Goal: Transaction & Acquisition: Obtain resource

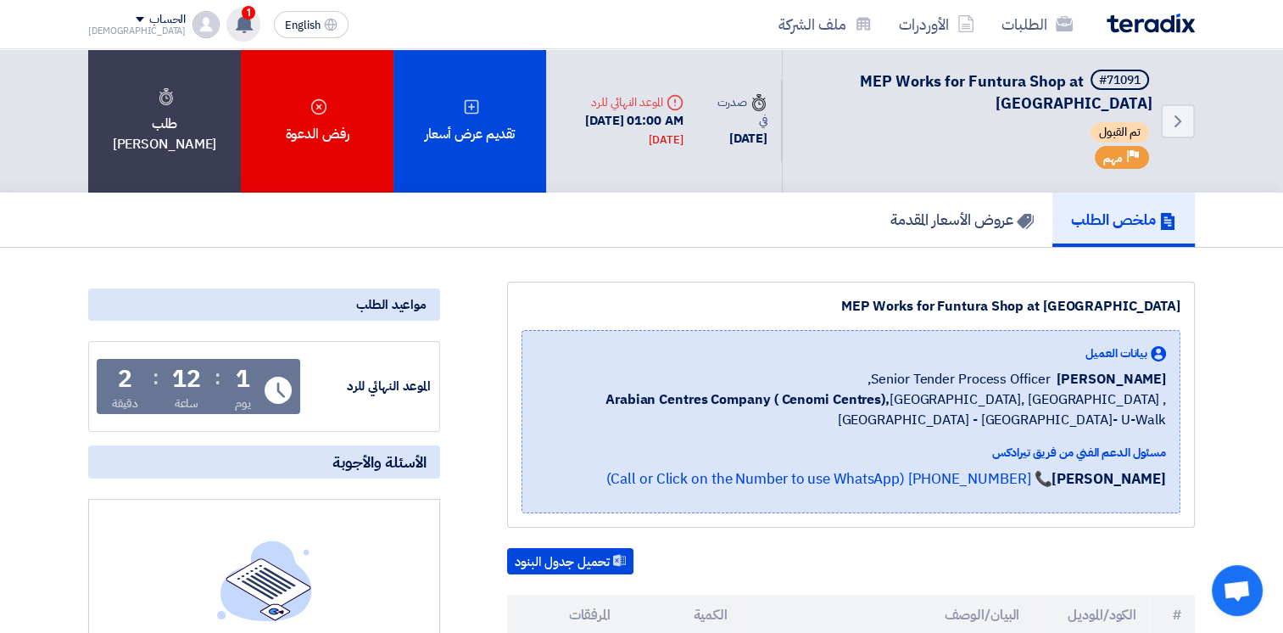
click at [236, 28] on use at bounding box center [244, 23] width 17 height 19
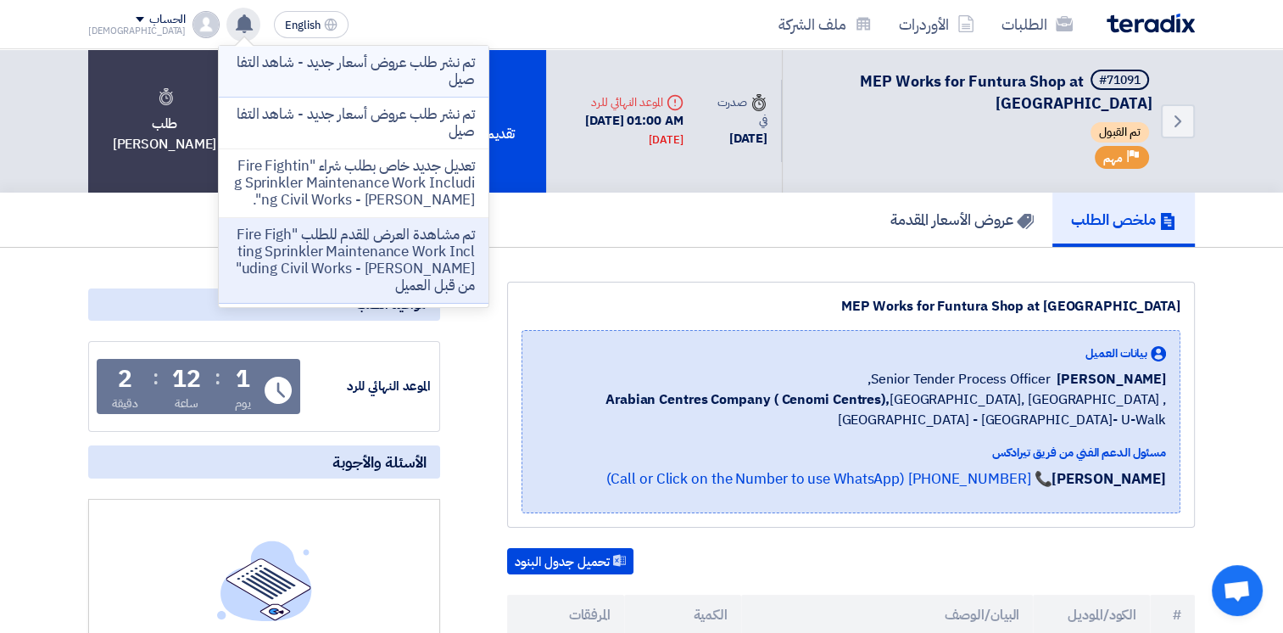
click at [338, 67] on p "تم نشر طلب عروض أسعار جديد - شاهد التفاصيل" at bounding box center [353, 71] width 243 height 34
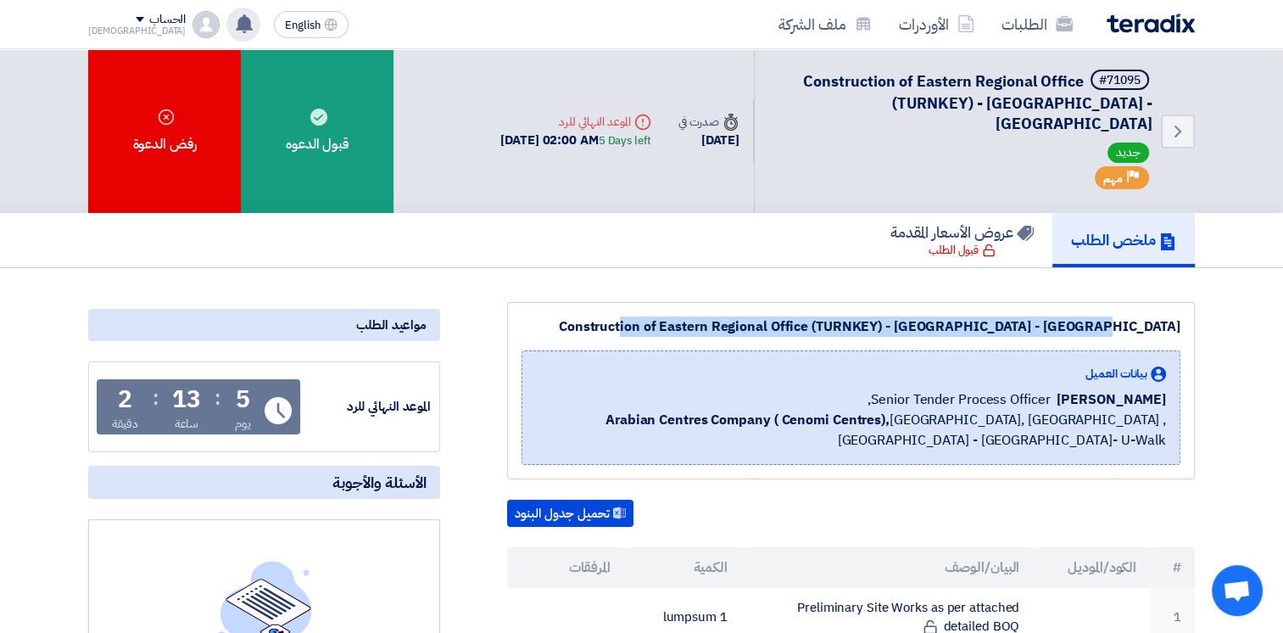
drag, startPoint x: 696, startPoint y: 301, endPoint x: 1160, endPoint y: 314, distance: 465.0
click at [1160, 314] on div "Construction of Eastern Regional Office (TURNKEY) - [GEOGRAPHIC_DATA] - [GEOGRA…" at bounding box center [851, 390] width 688 height 177
click at [815, 316] on div "Construction of Eastern Regional Office (TURNKEY) - [GEOGRAPHIC_DATA] - [GEOGRA…" at bounding box center [851, 326] width 659 height 20
drag, startPoint x: 699, startPoint y: 307, endPoint x: 1109, endPoint y: 309, distance: 409.7
click at [1109, 316] on div "Construction of Eastern Regional Office (TURNKEY) - [GEOGRAPHIC_DATA] - [GEOGRA…" at bounding box center [851, 326] width 659 height 20
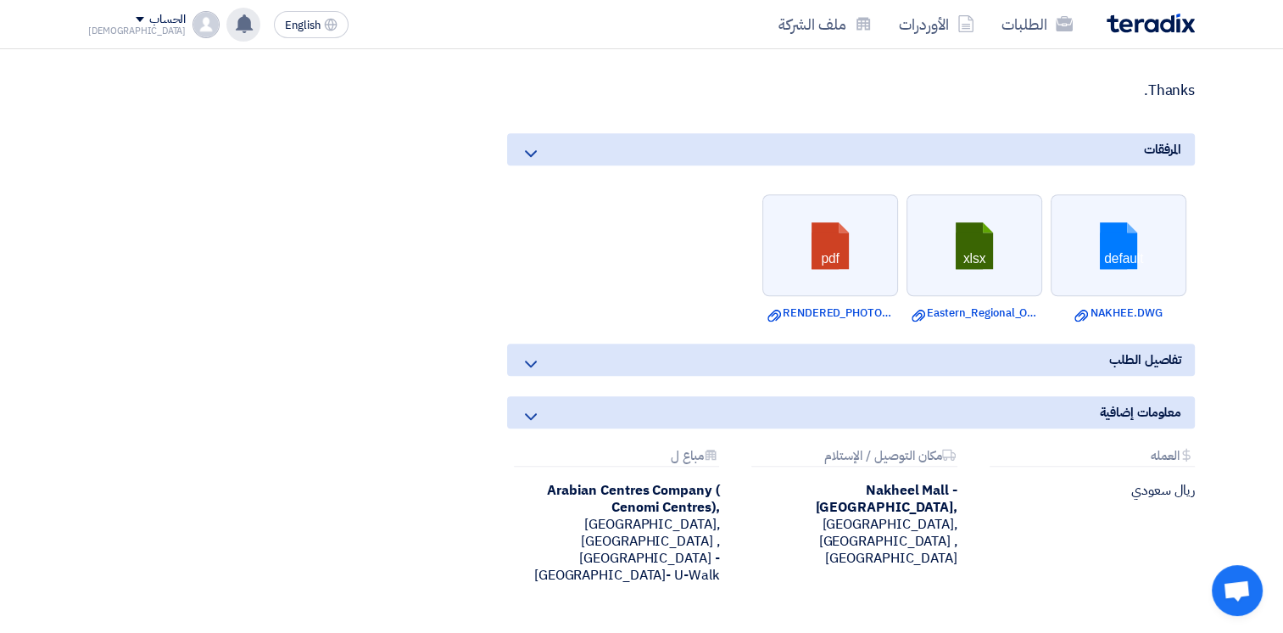
scroll to position [1574, 0]
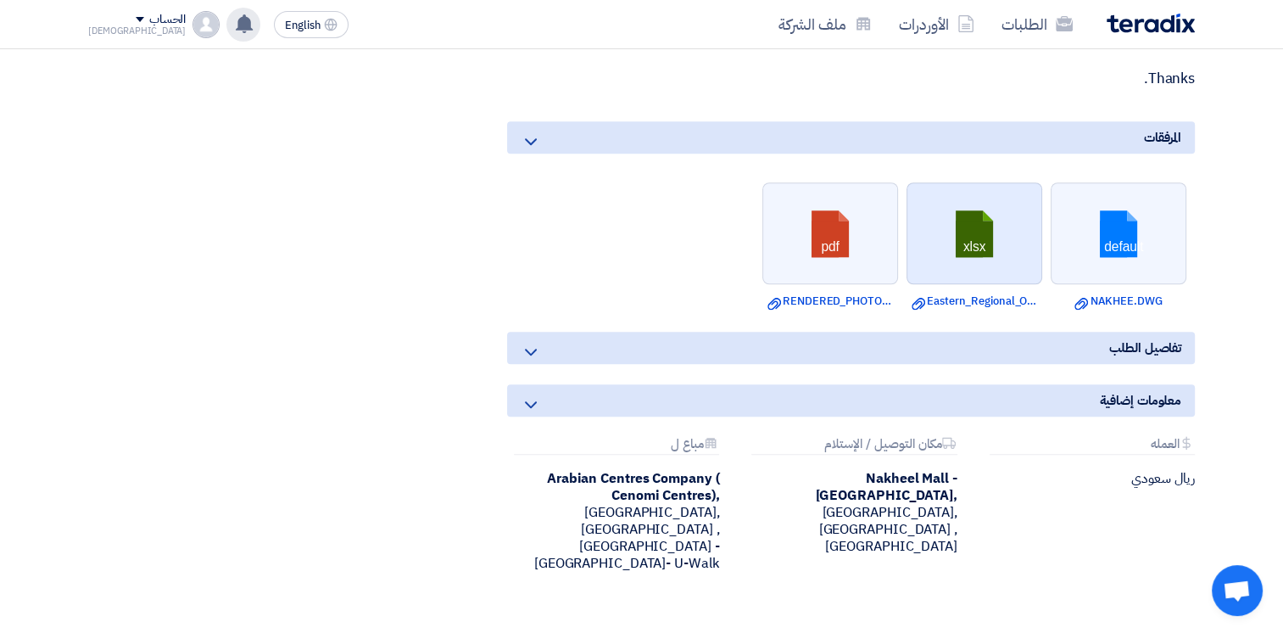
click at [957, 215] on link at bounding box center [976, 234] width 136 height 102
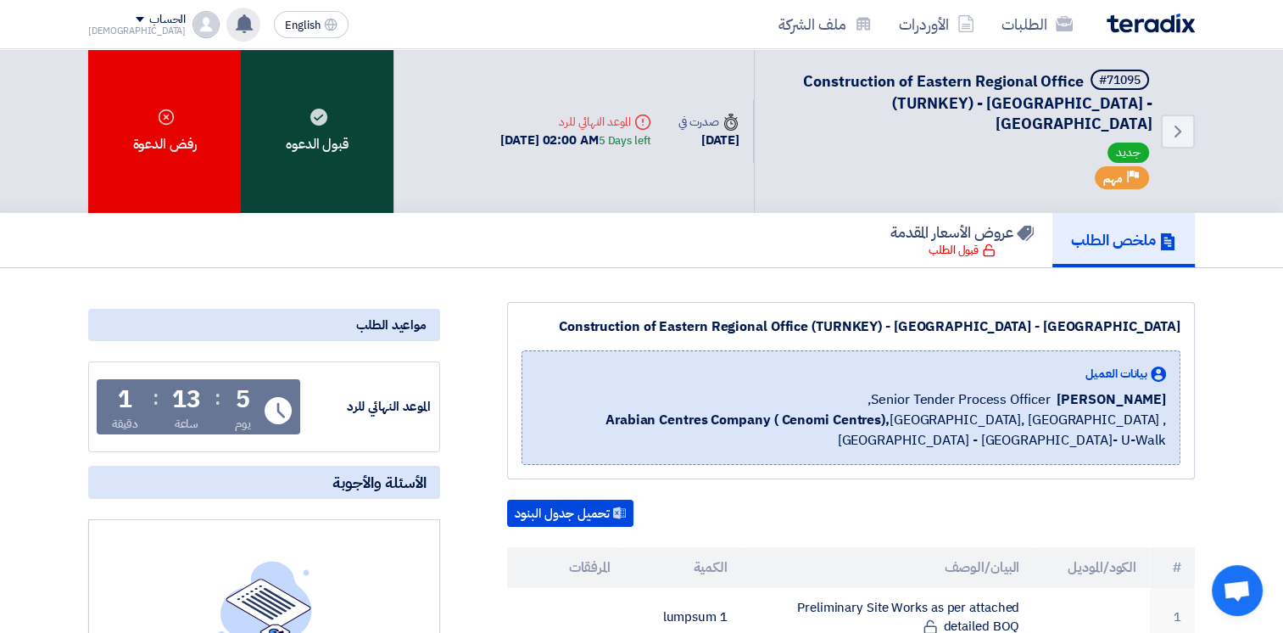
click at [333, 127] on div "قبول الدعوه" at bounding box center [317, 131] width 153 height 164
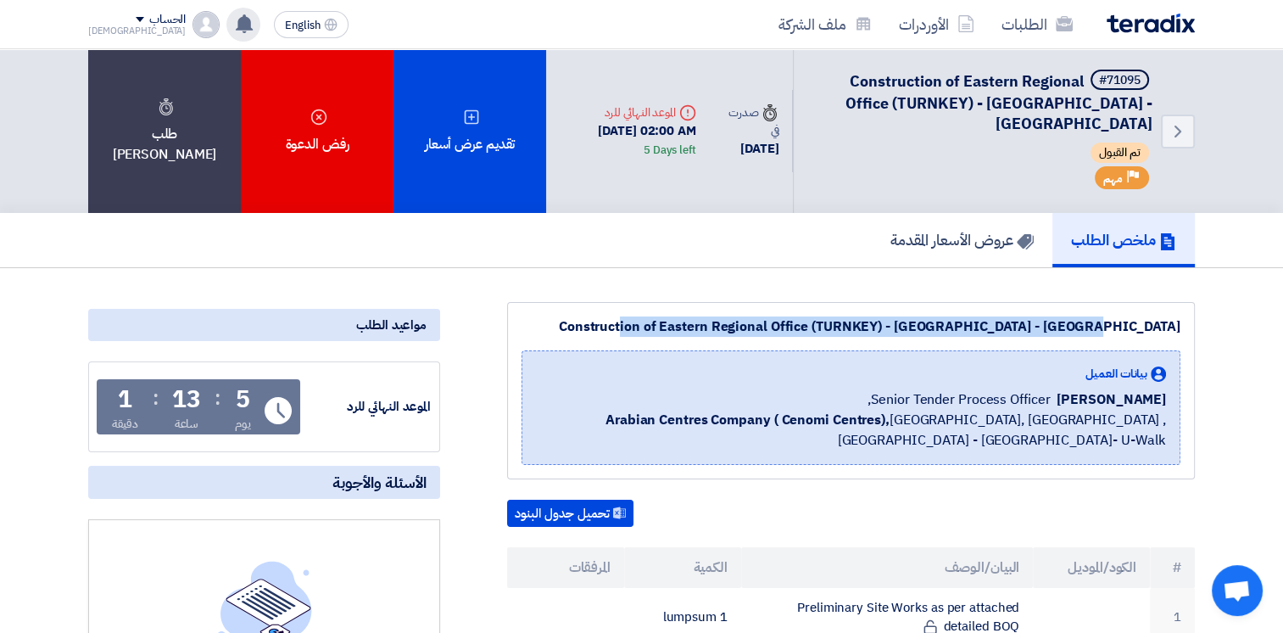
drag, startPoint x: 696, startPoint y: 321, endPoint x: 1147, endPoint y: 328, distance: 451.3
click at [1147, 328] on div "Construction of Eastern Regional Office (TURNKEY) - [GEOGRAPHIC_DATA] - [GEOGRA…" at bounding box center [851, 326] width 659 height 20
drag, startPoint x: 1165, startPoint y: 327, endPoint x: 711, endPoint y: 300, distance: 455.4
click at [711, 302] on div "Construction of Eastern Regional Office (TURNKEY) - [GEOGRAPHIC_DATA] - [GEOGRA…" at bounding box center [851, 390] width 688 height 177
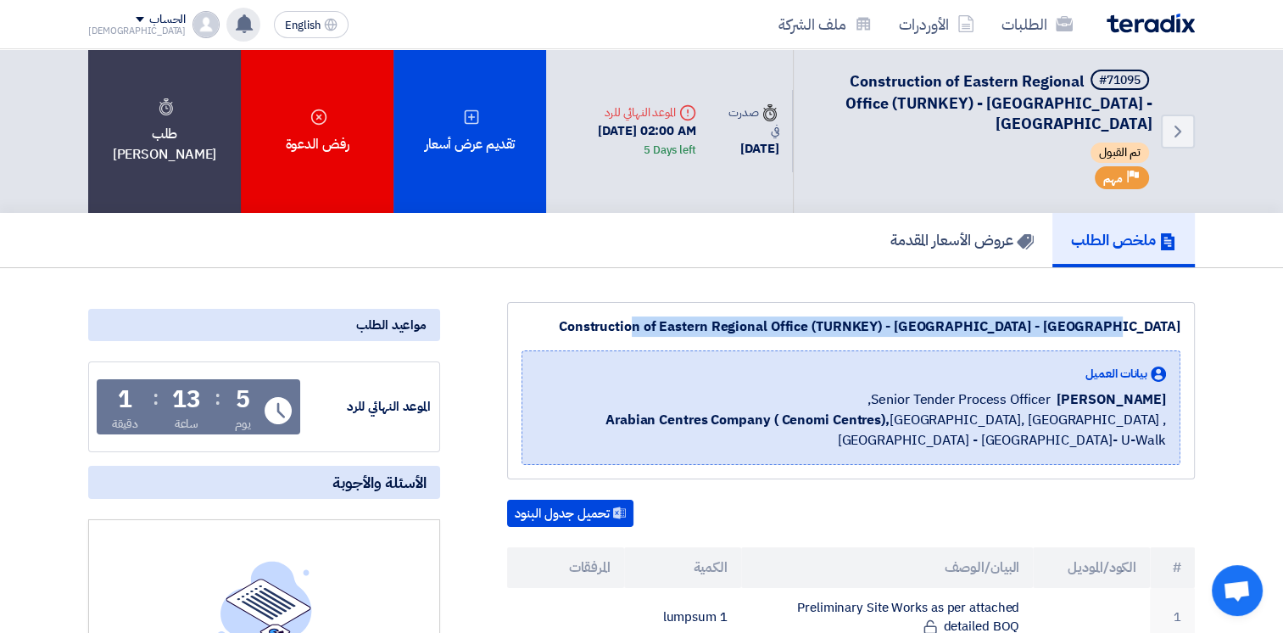
click at [711, 302] on div "Construction of Eastern Regional Office (TURNKEY) - [GEOGRAPHIC_DATA] - [GEOGRA…" at bounding box center [851, 390] width 688 height 177
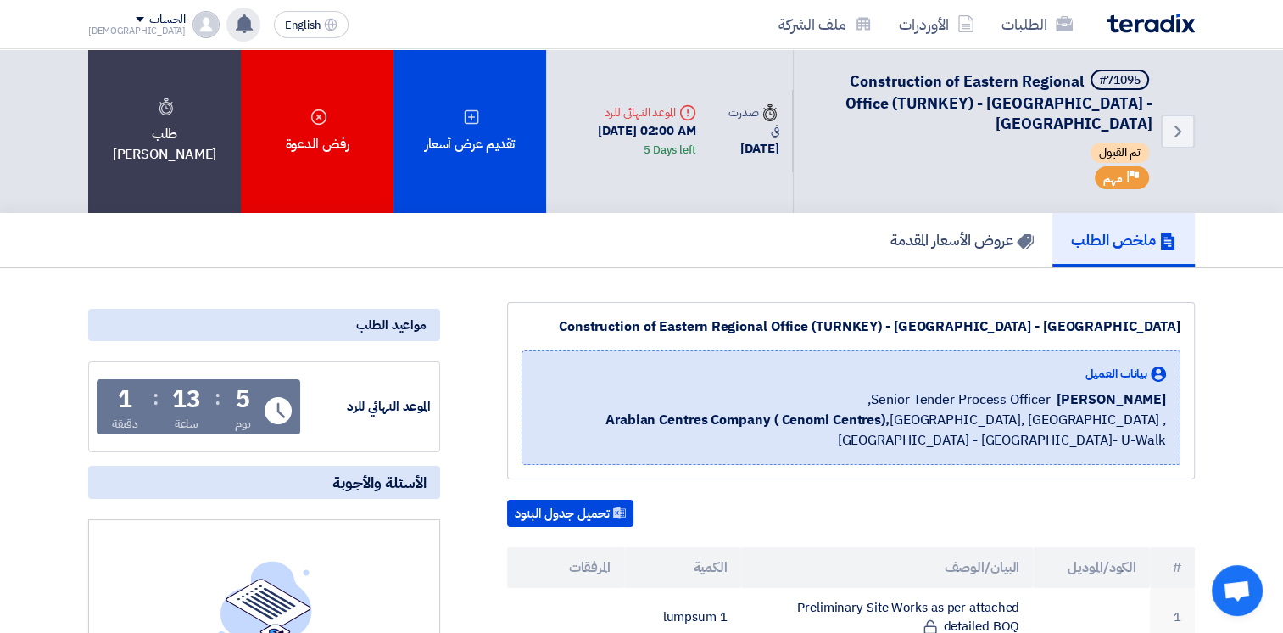
click at [696, 318] on div "Construction of Eastern Regional Office (TURNKEY) - [GEOGRAPHIC_DATA] - [GEOGRA…" at bounding box center [851, 326] width 659 height 20
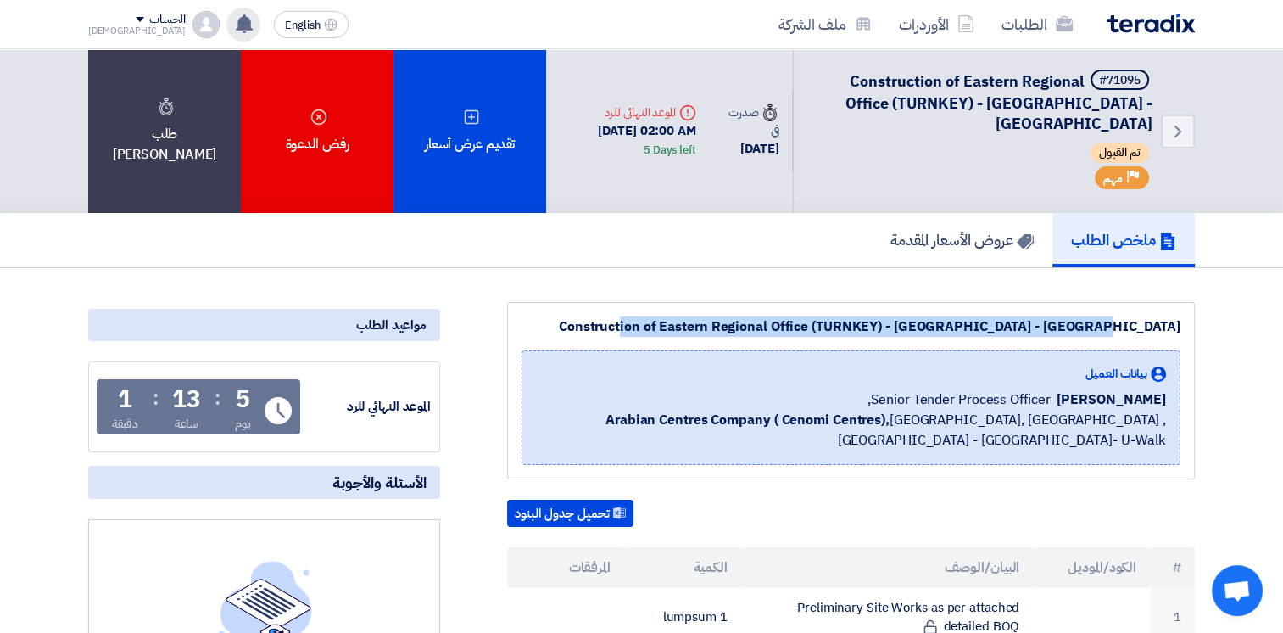
drag, startPoint x: 694, startPoint y: 321, endPoint x: 1162, endPoint y: 316, distance: 468.3
click at [1162, 316] on div "Construction of Eastern Regional Office (TURNKEY) - [GEOGRAPHIC_DATA] - [GEOGRA…" at bounding box center [851, 326] width 659 height 20
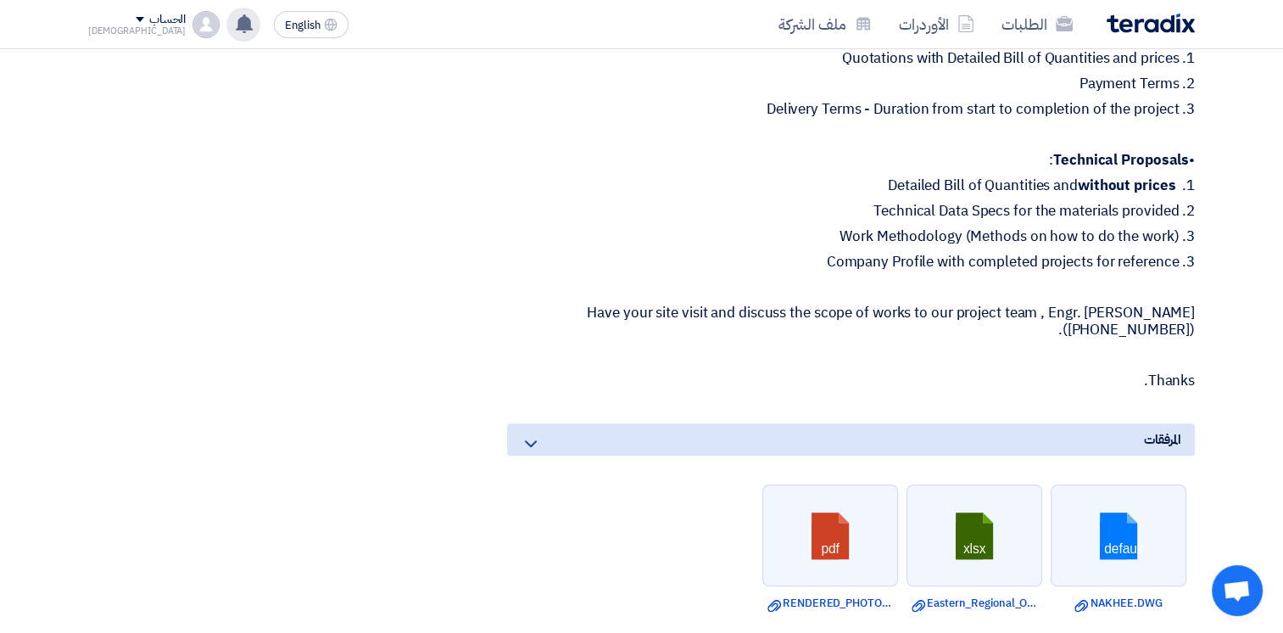
scroll to position [1696, 0]
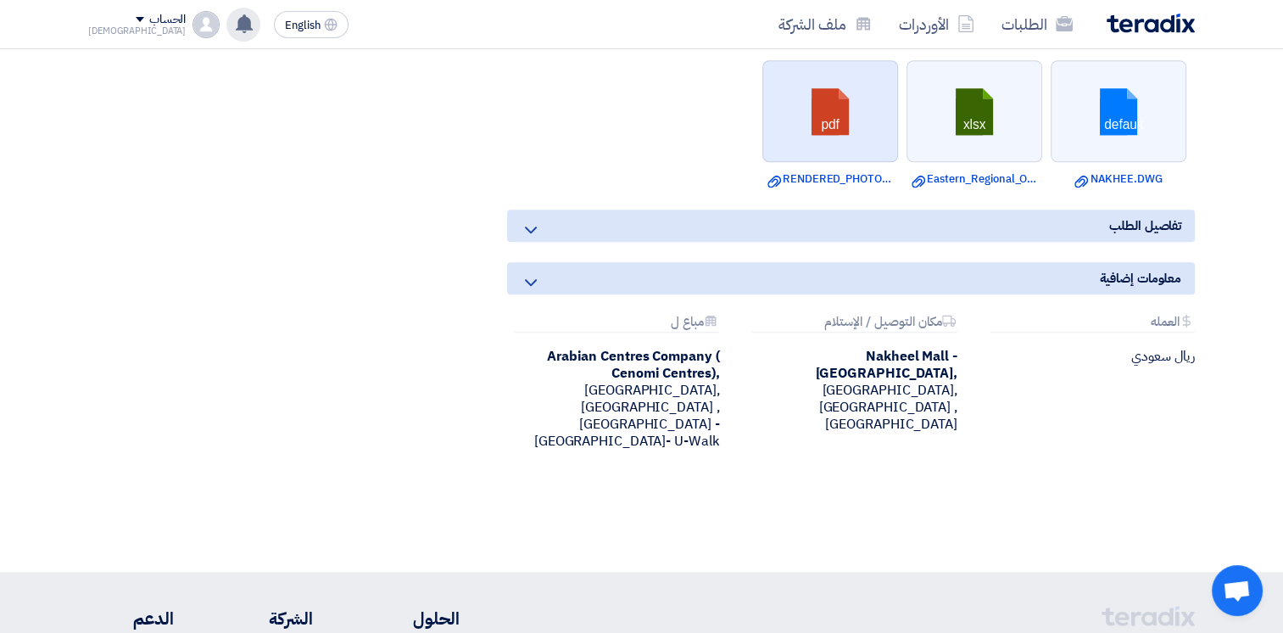
click at [841, 124] on link at bounding box center [831, 112] width 136 height 102
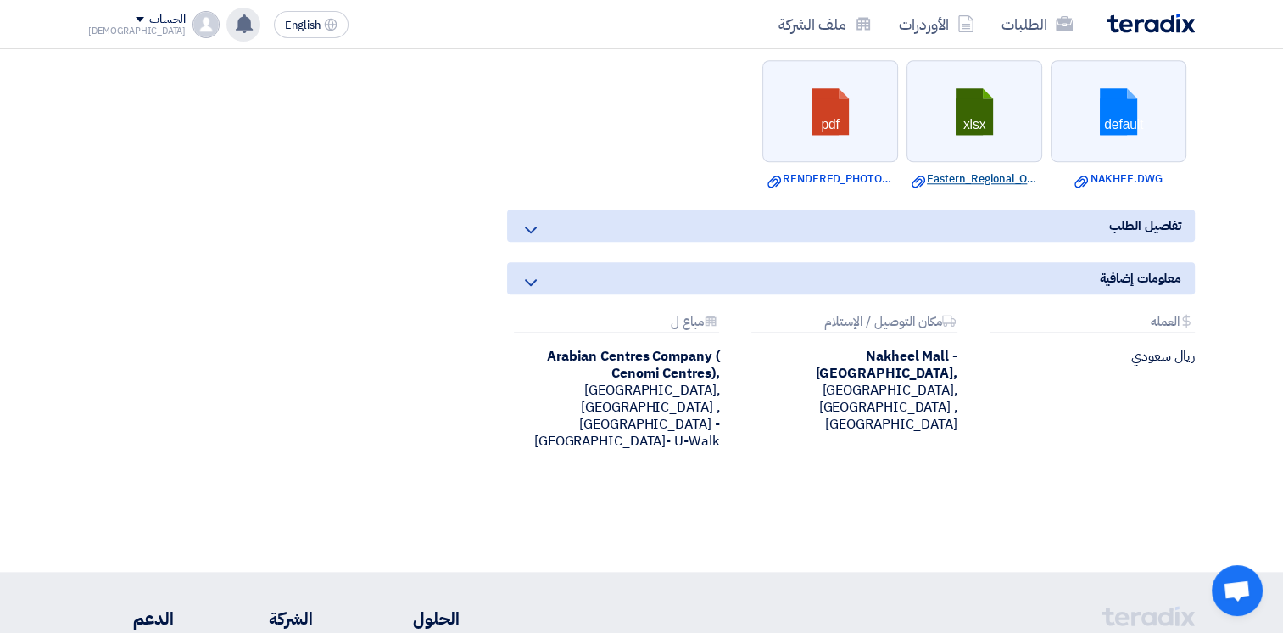
click at [964, 170] on link "Download file Eastern_Regional_Office_BOQ_Rev.xlsx" at bounding box center [975, 178] width 126 height 17
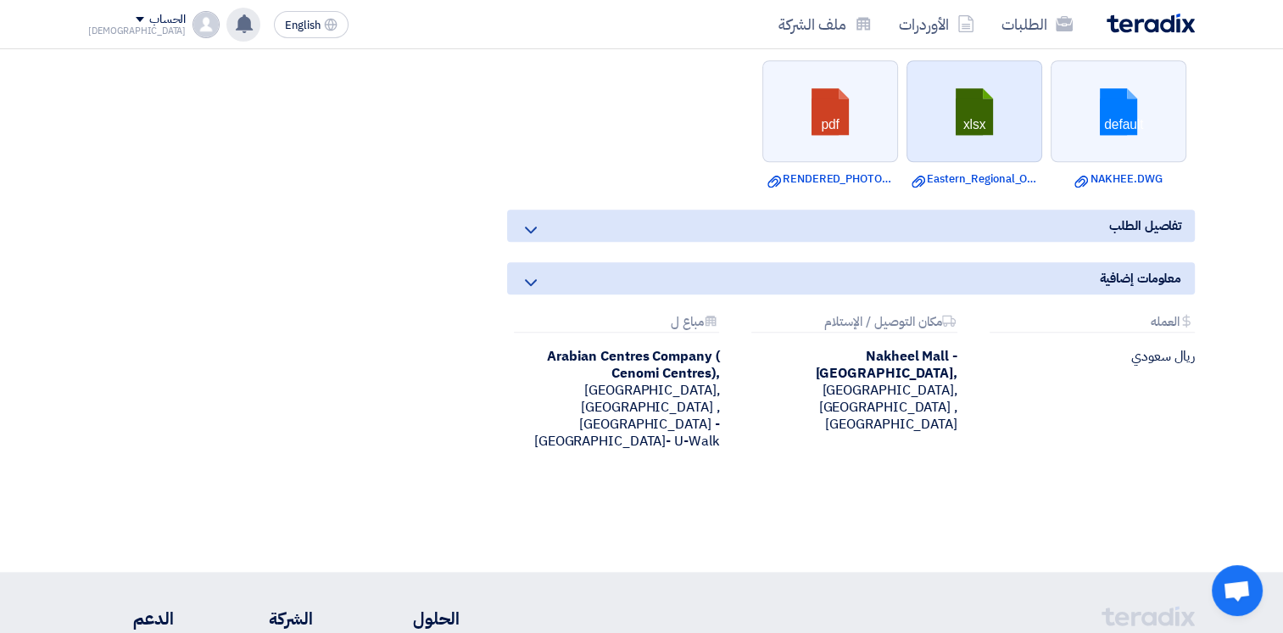
drag, startPoint x: 998, startPoint y: 136, endPoint x: 968, endPoint y: 117, distance: 35.1
click at [968, 117] on link at bounding box center [976, 112] width 136 height 102
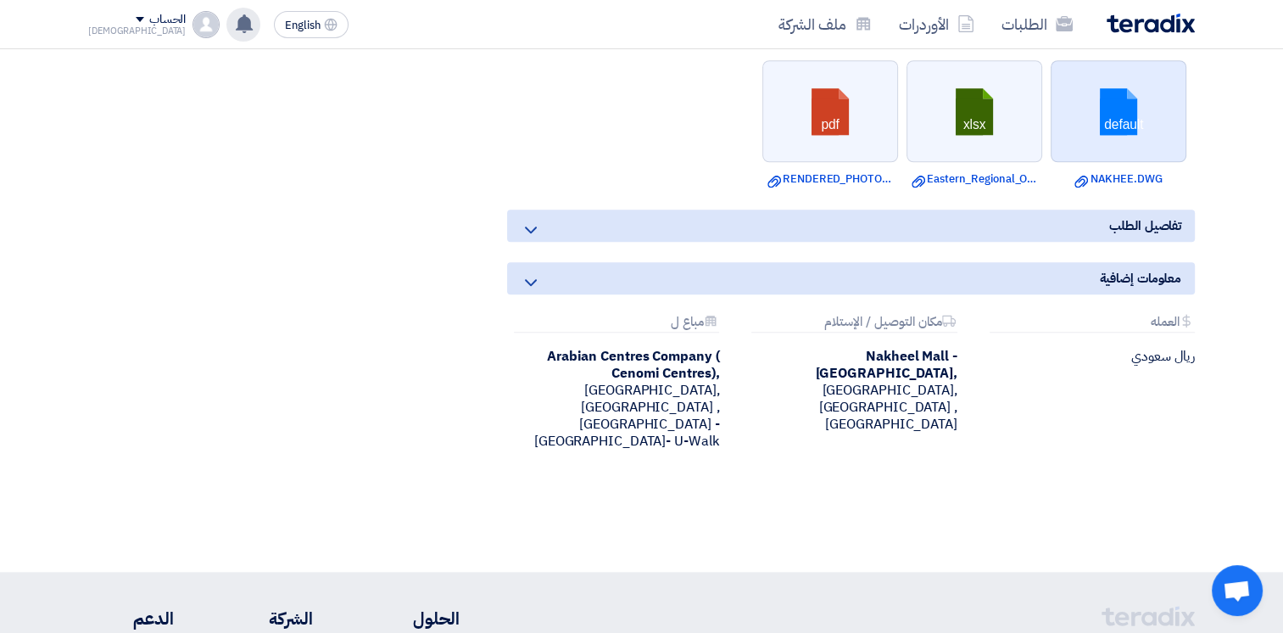
click at [1122, 103] on link at bounding box center [1120, 112] width 136 height 102
